Goal: Transaction & Acquisition: Download file/media

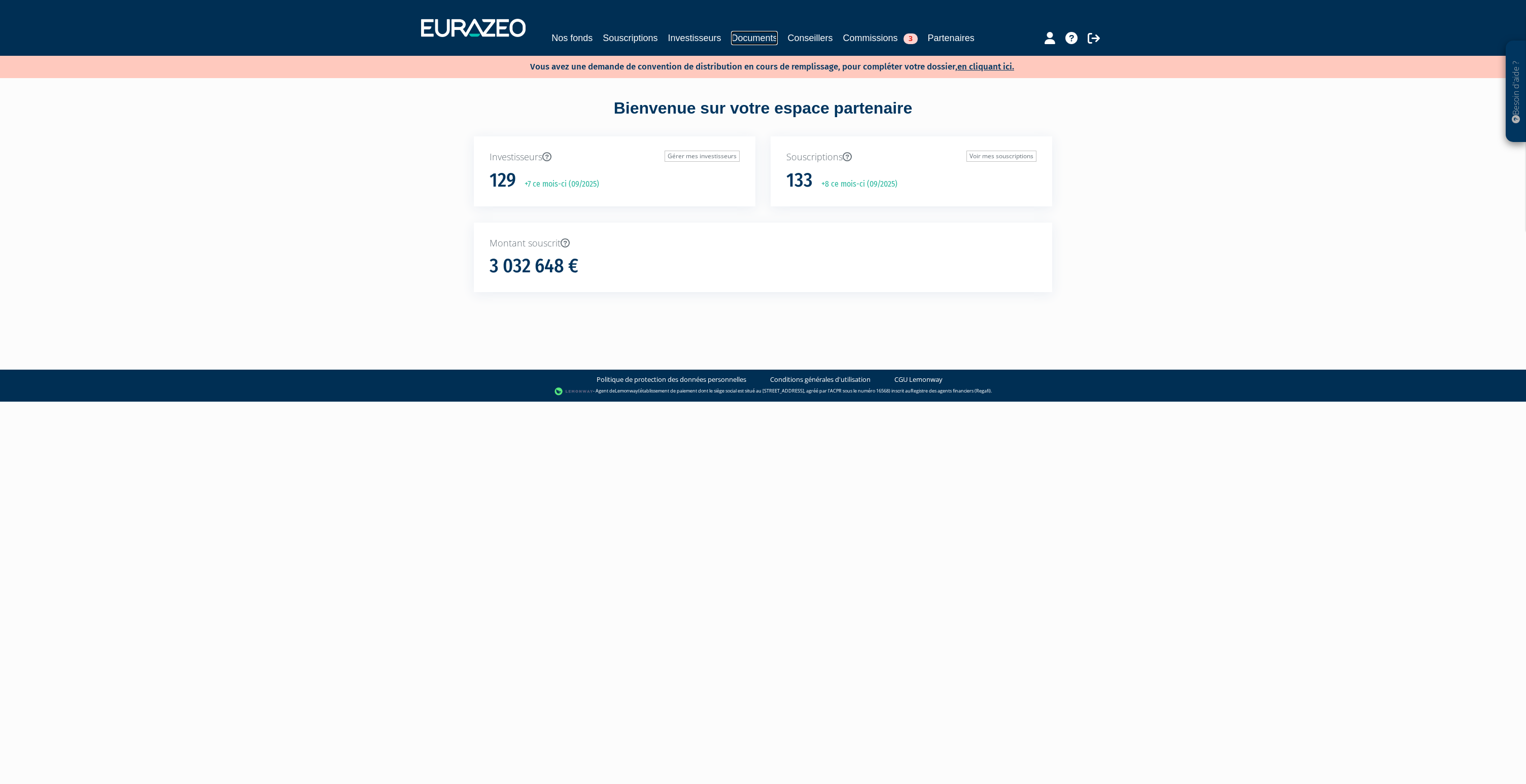
click at [768, 40] on link "Documents" at bounding box center [754, 38] width 46 height 14
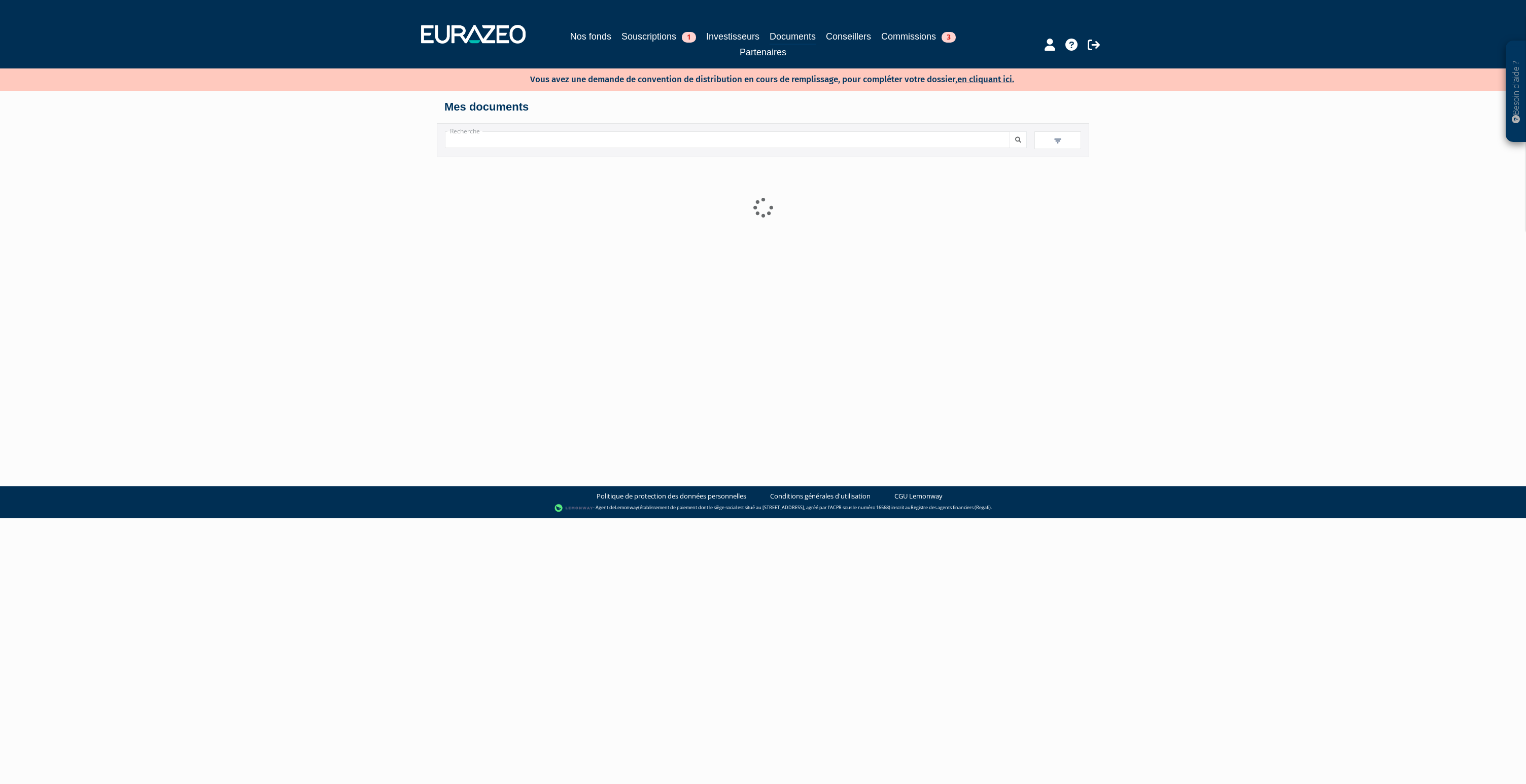
click at [613, 140] on input "Recherche" at bounding box center [727, 140] width 565 height 17
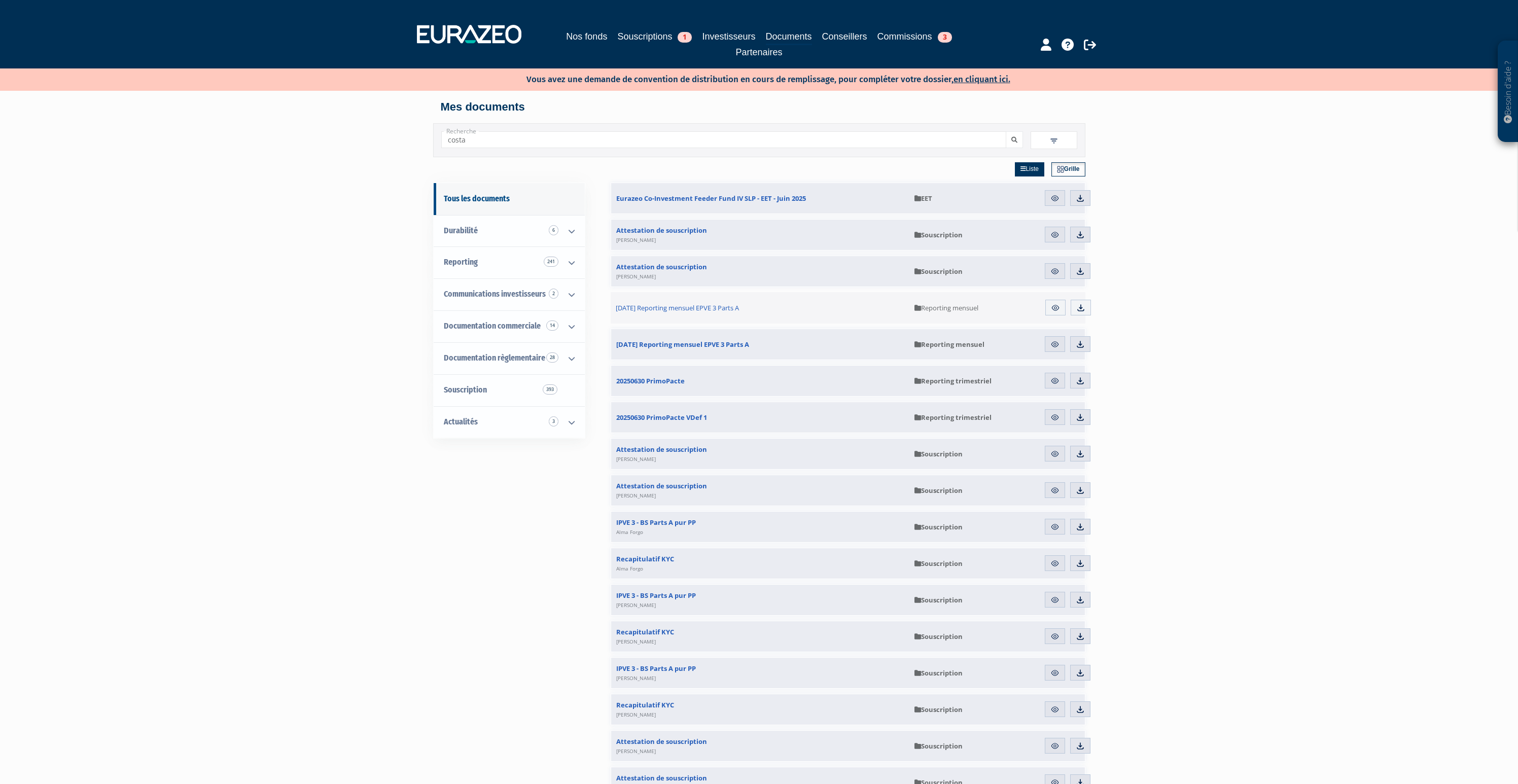
type input "costa"
click at [1006, 131] on button "submit" at bounding box center [1014, 140] width 17 height 17
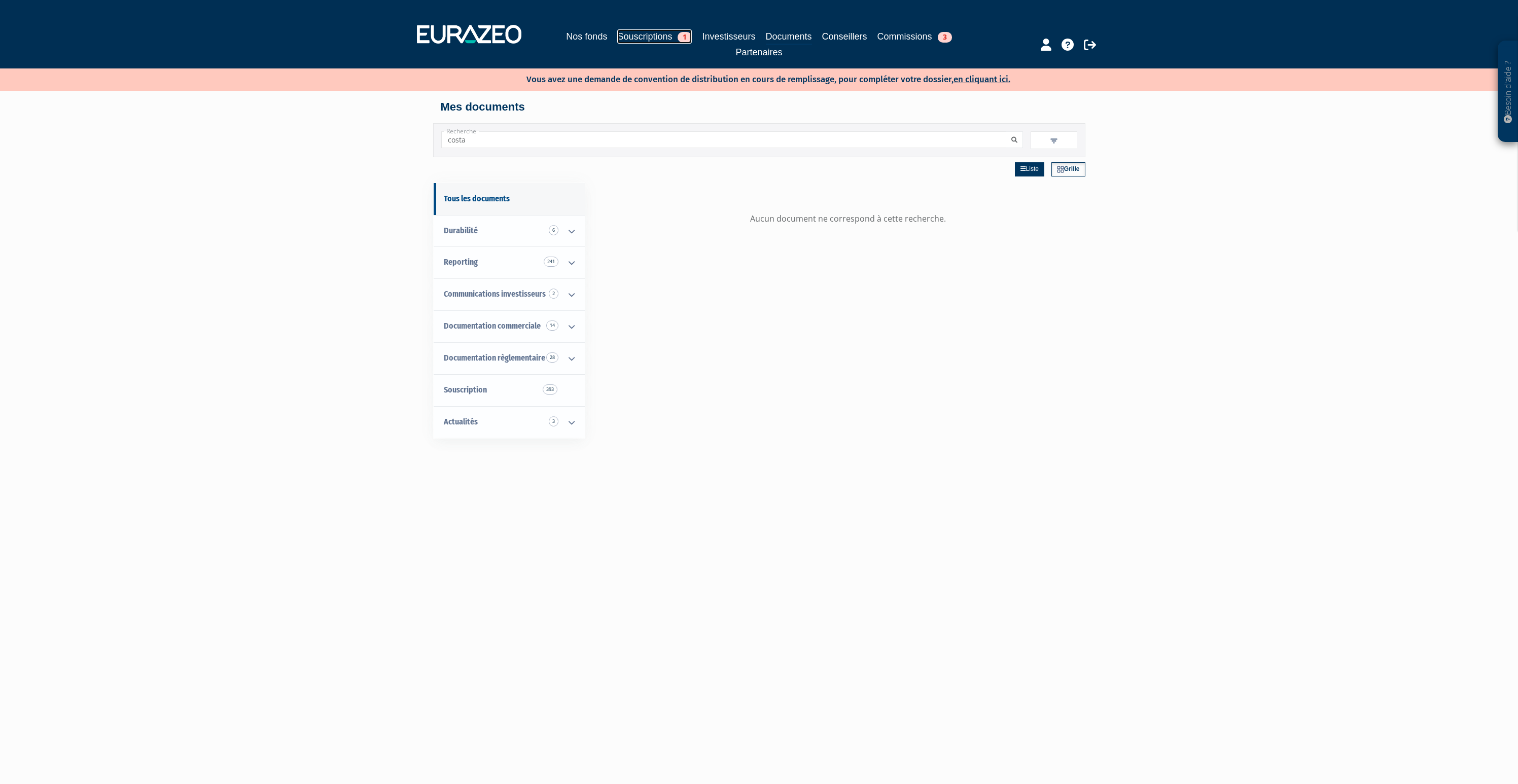
click at [633, 40] on link "Souscriptions 1" at bounding box center [654, 37] width 75 height 14
click at [721, 38] on link "Investisseurs" at bounding box center [728, 37] width 53 height 14
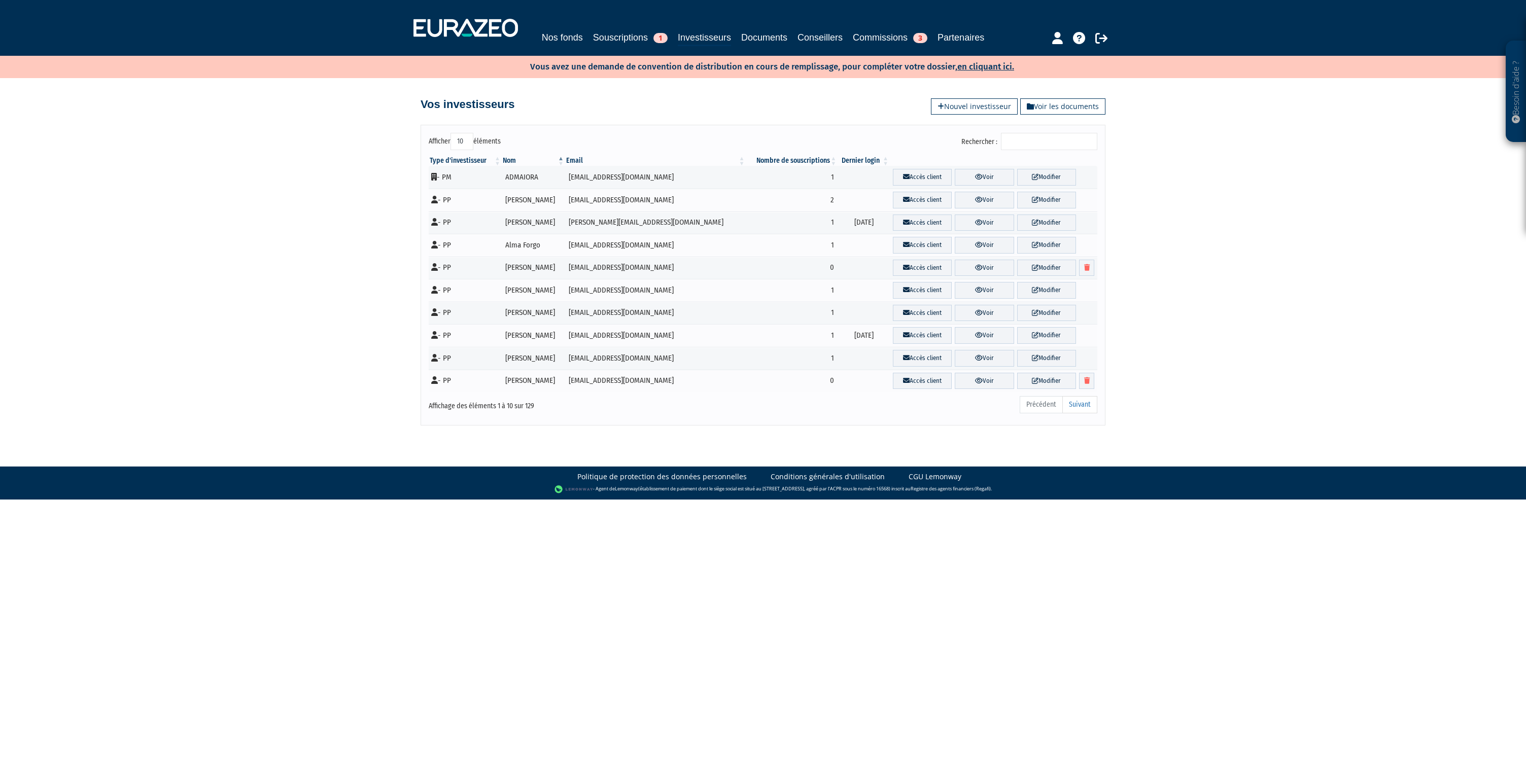
click at [1044, 133] on div "Afficher 10 25 50 100 éléments Rechercher : Type d'investisseur Nom Email Nombr…" at bounding box center [763, 275] width 685 height 301
click at [1046, 141] on input "Rechercher :" at bounding box center [1049, 141] width 97 height 17
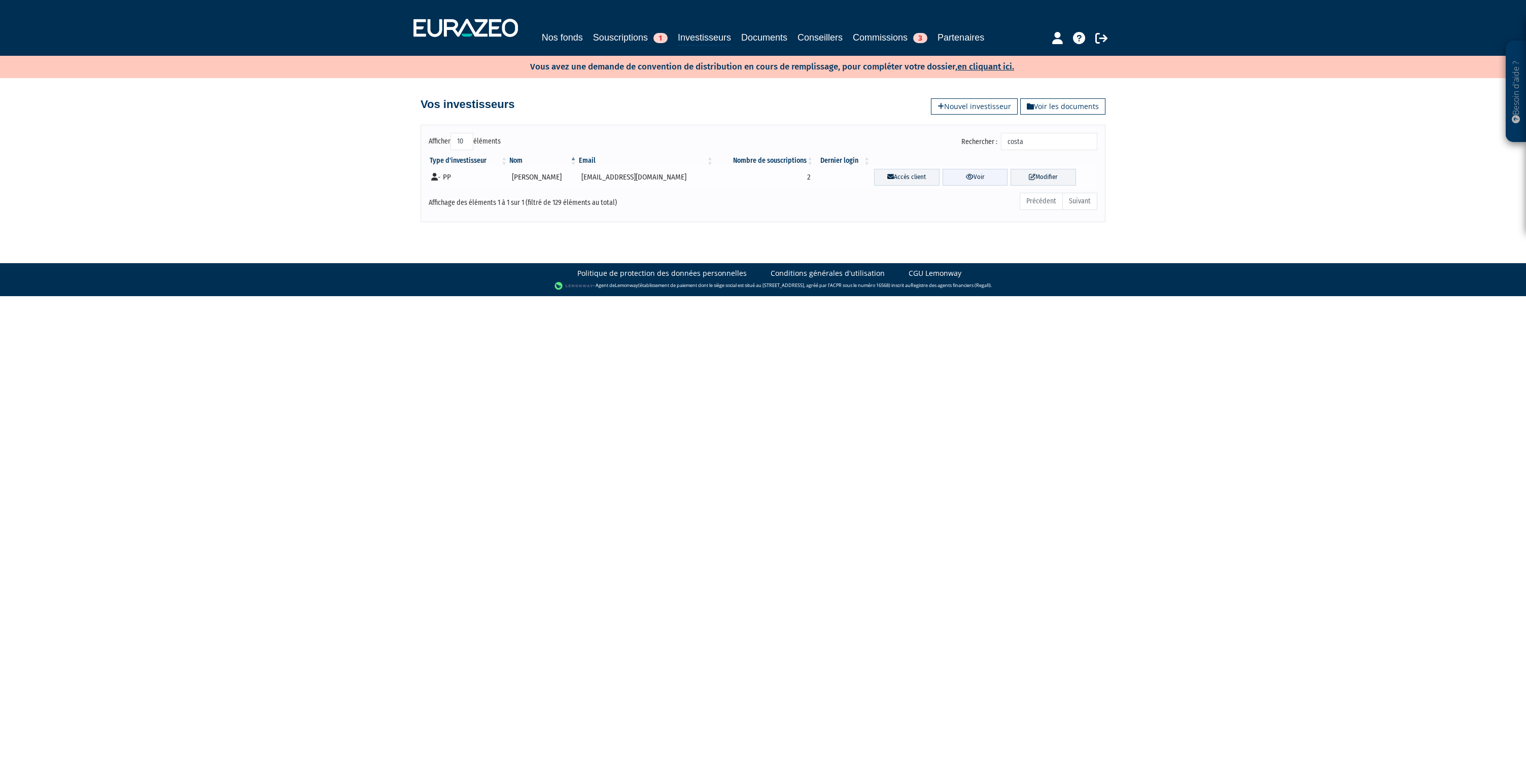
type input "costa"
click at [972, 178] on link "Voir" at bounding box center [975, 177] width 65 height 17
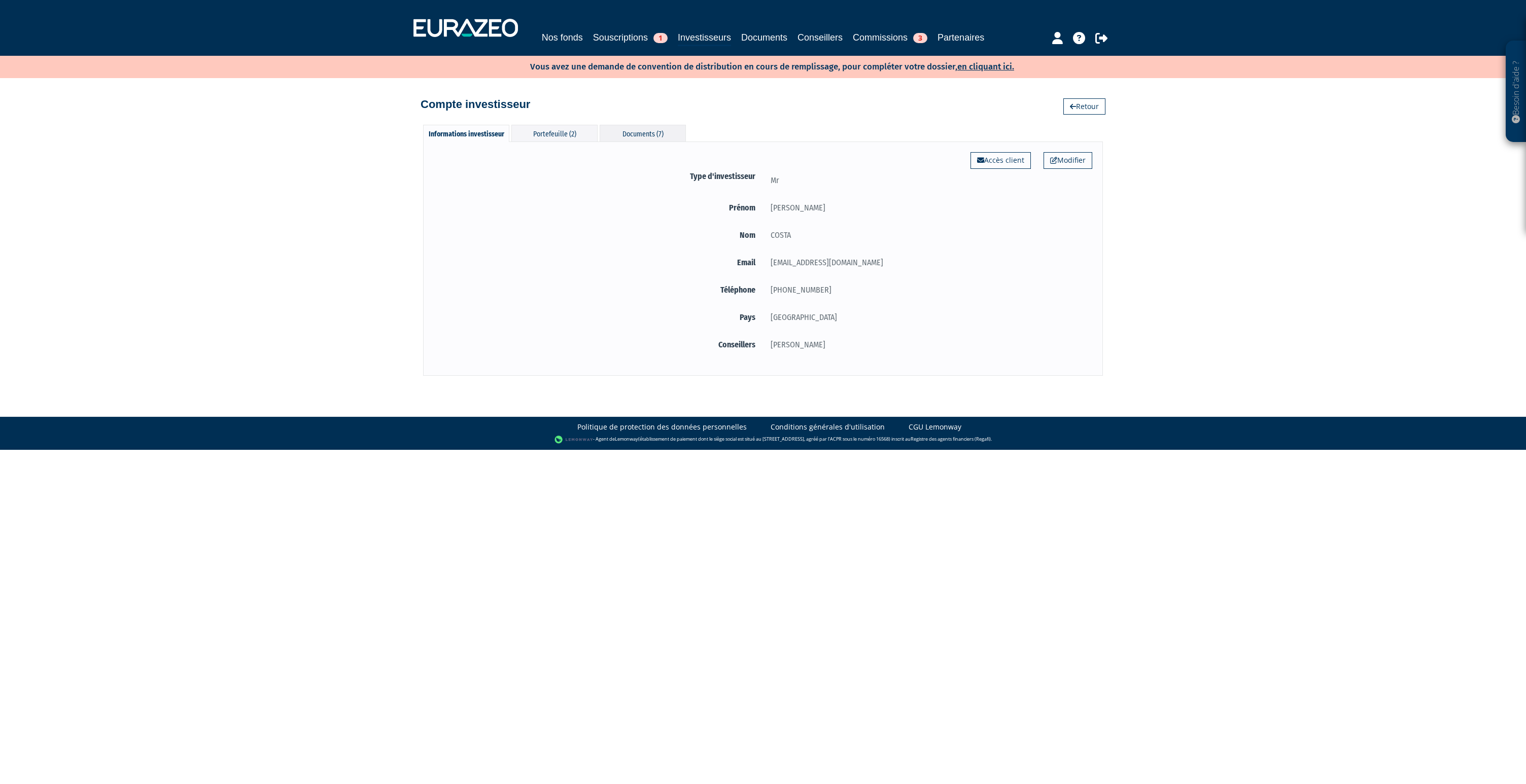
click at [625, 140] on div "Documents (7)" at bounding box center [643, 133] width 86 height 17
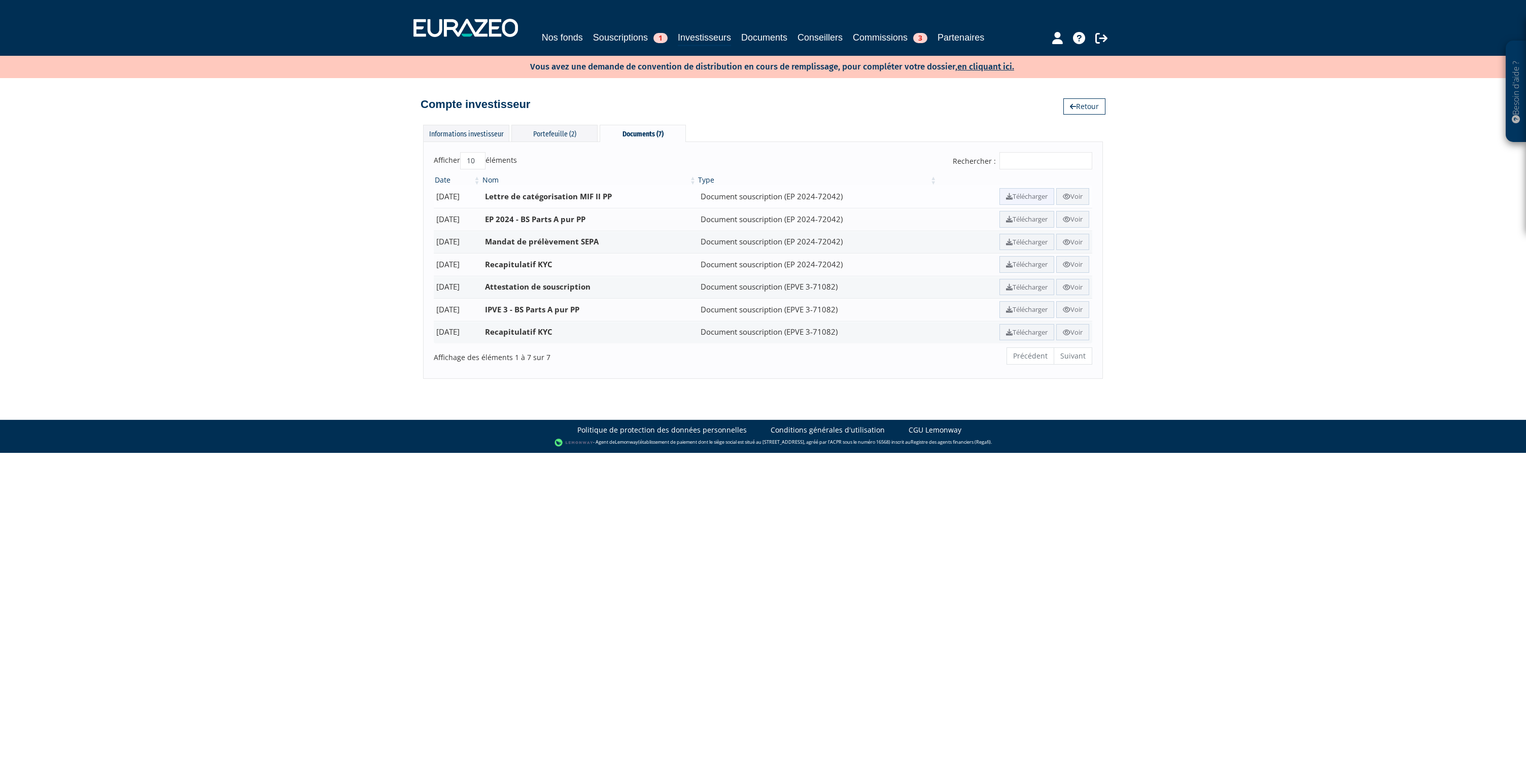
click at [1006, 195] on icon at bounding box center [1009, 196] width 7 height 7
click at [1036, 220] on link "Télécharger" at bounding box center [1027, 219] width 54 height 17
click at [558, 136] on div "Portefeuille (2)" at bounding box center [554, 133] width 86 height 17
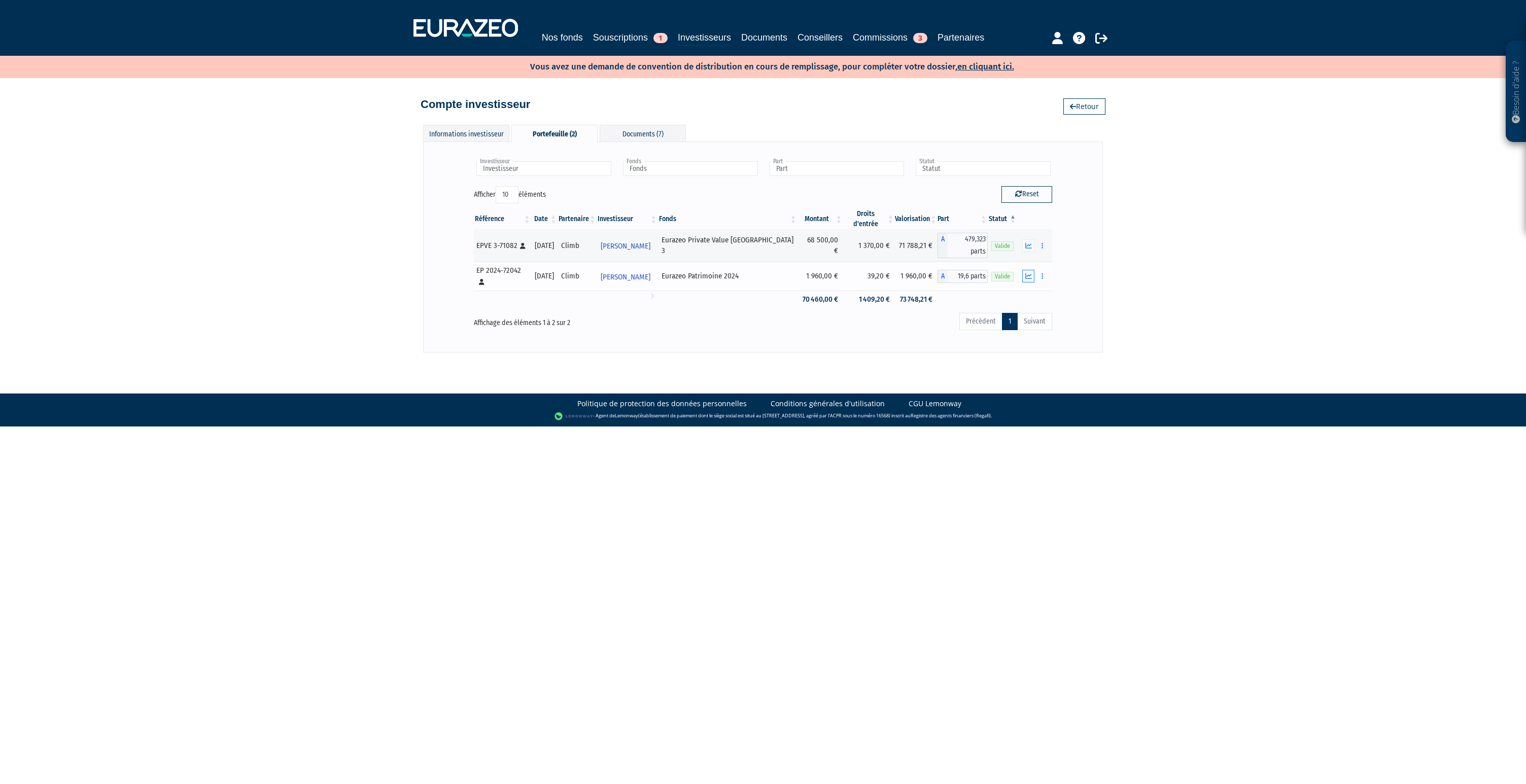
click at [1027, 273] on icon "button" at bounding box center [1028, 276] width 7 height 7
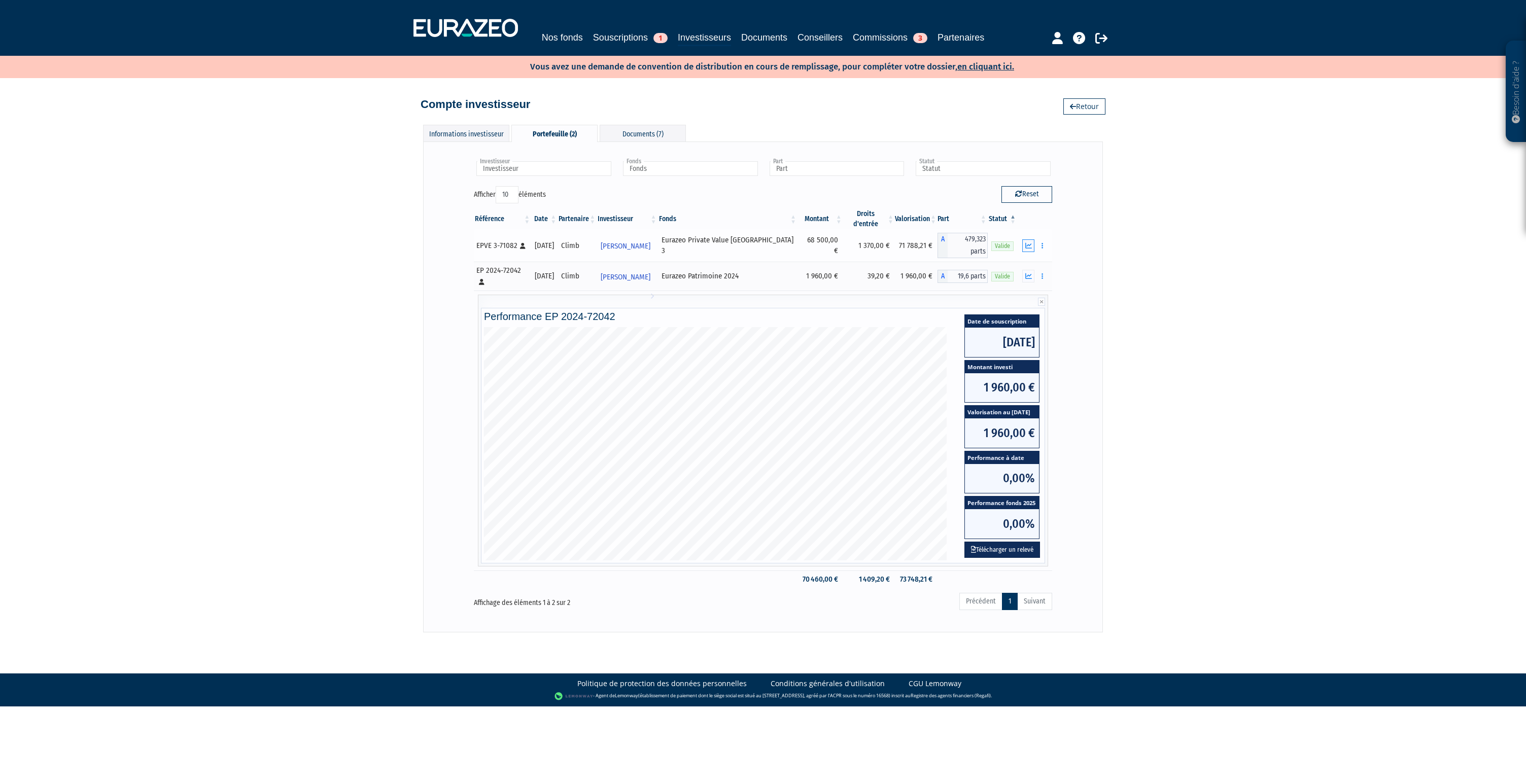
click at [1030, 240] on button "button" at bounding box center [1028, 245] width 12 height 12
